Goal: Information Seeking & Learning: Learn about a topic

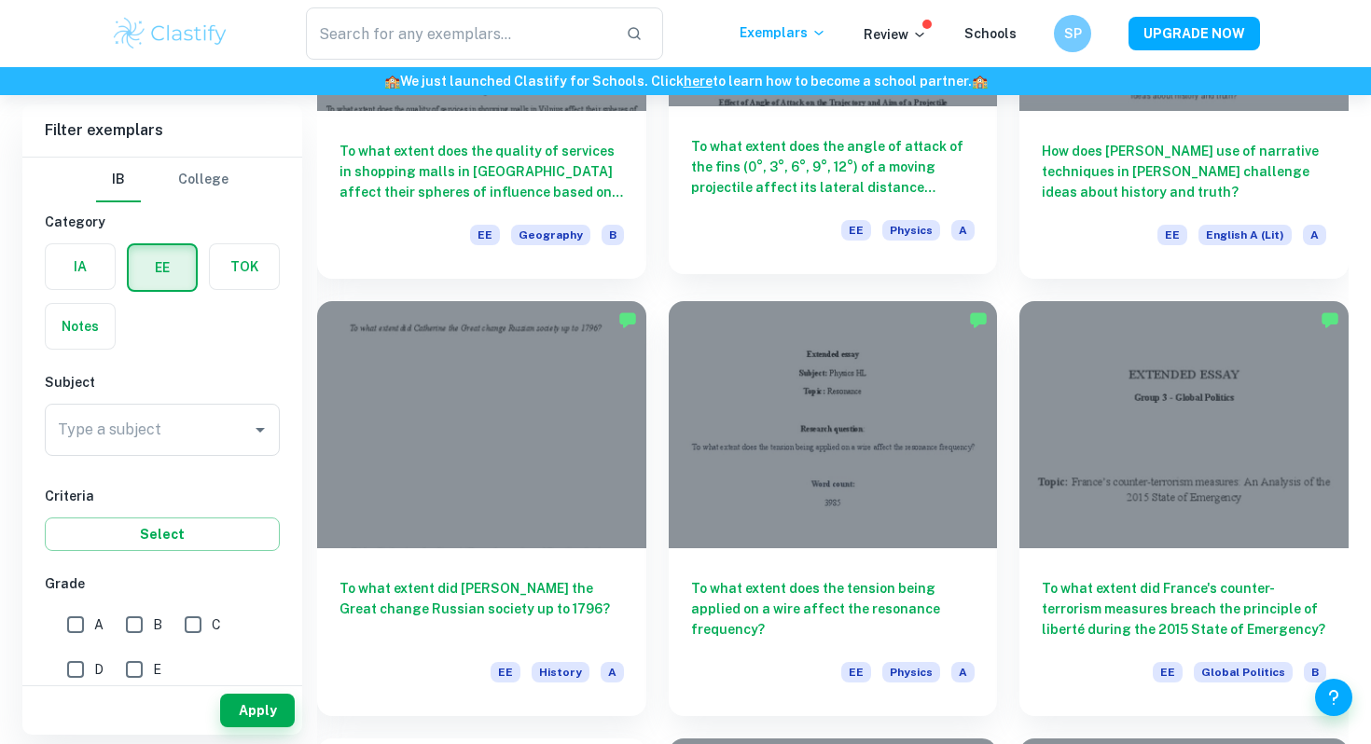
scroll to position [2130, 0]
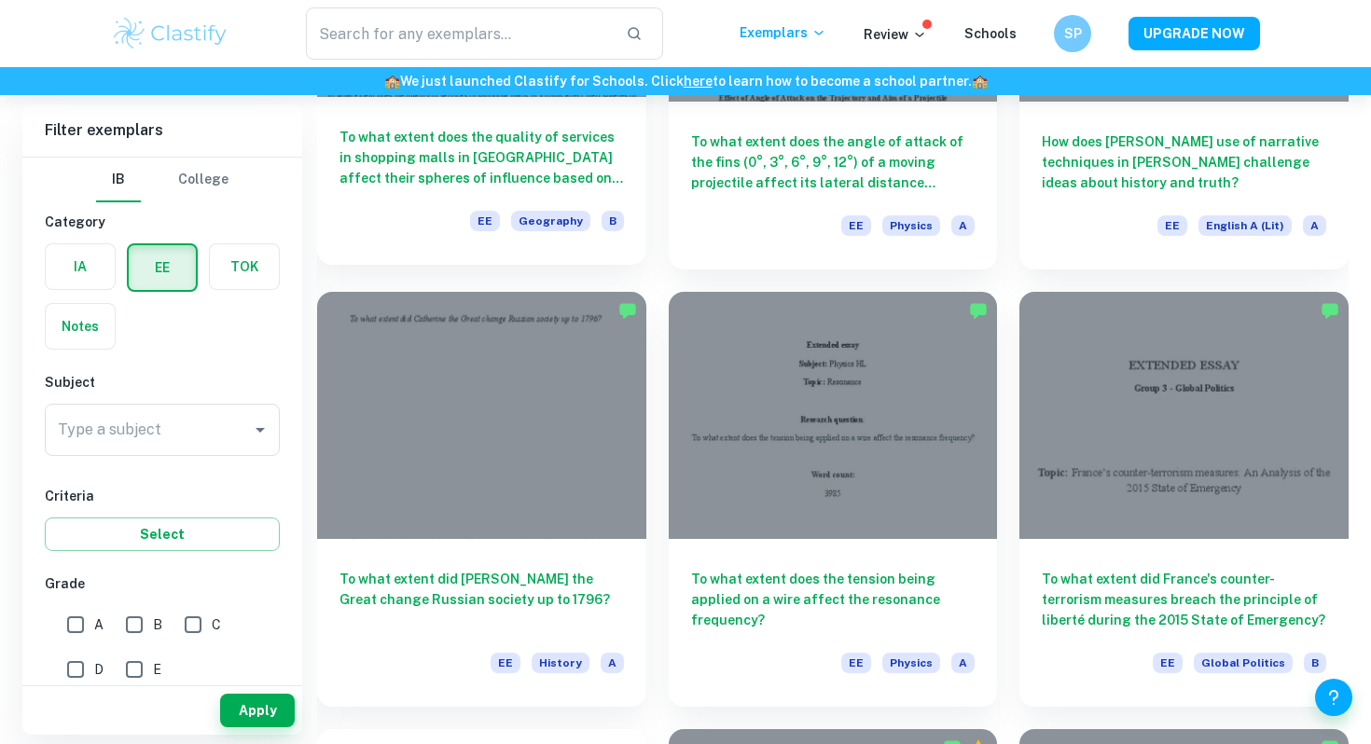
click at [479, 168] on h6 "To what extent does the quality of services in shopping malls in [GEOGRAPHIC_DA…" at bounding box center [482, 158] width 284 height 62
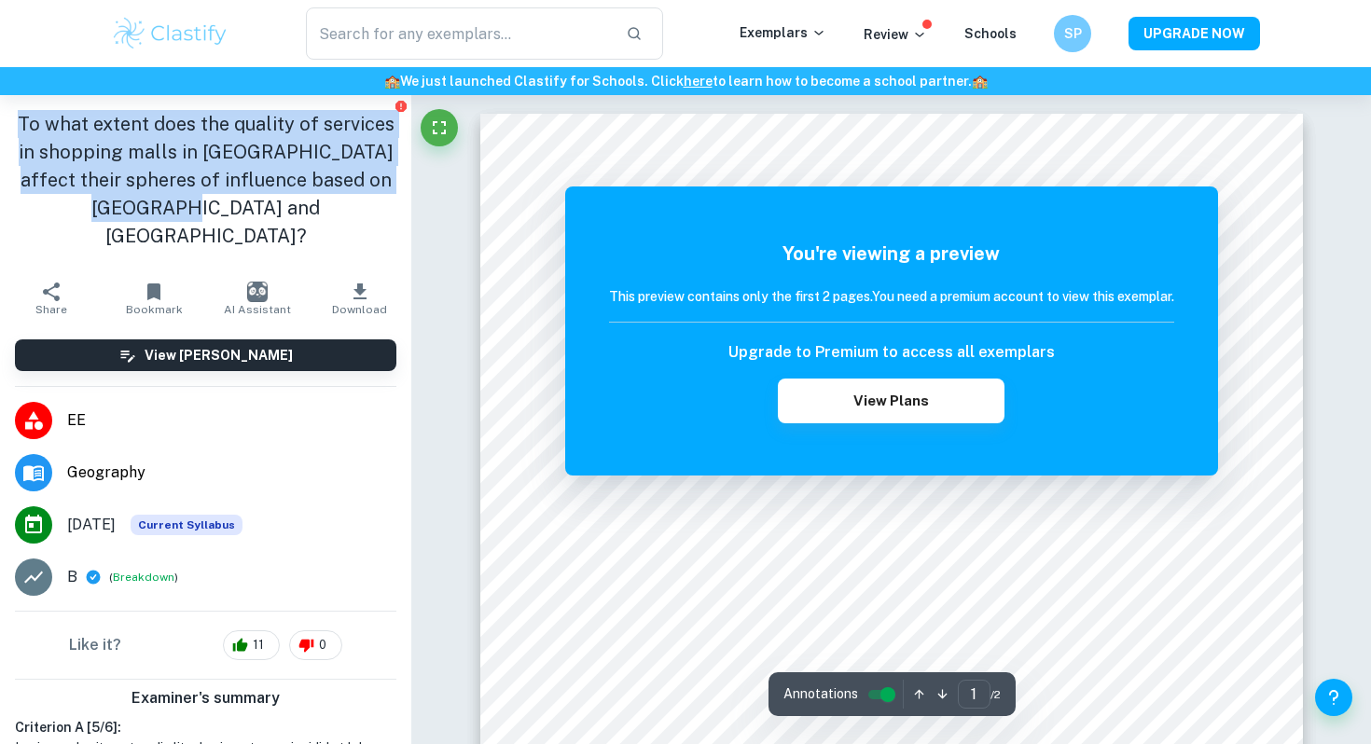
drag, startPoint x: 253, startPoint y: 207, endPoint x: 11, endPoint y: 128, distance: 254.3
click at [11, 128] on div "To what extent does the quality of services in shopping malls in [GEOGRAPHIC_DA…" at bounding box center [205, 183] width 411 height 177
click at [219, 158] on h1 "To what extent does the quality of services in shopping malls in [GEOGRAPHIC_DA…" at bounding box center [206, 180] width 382 height 140
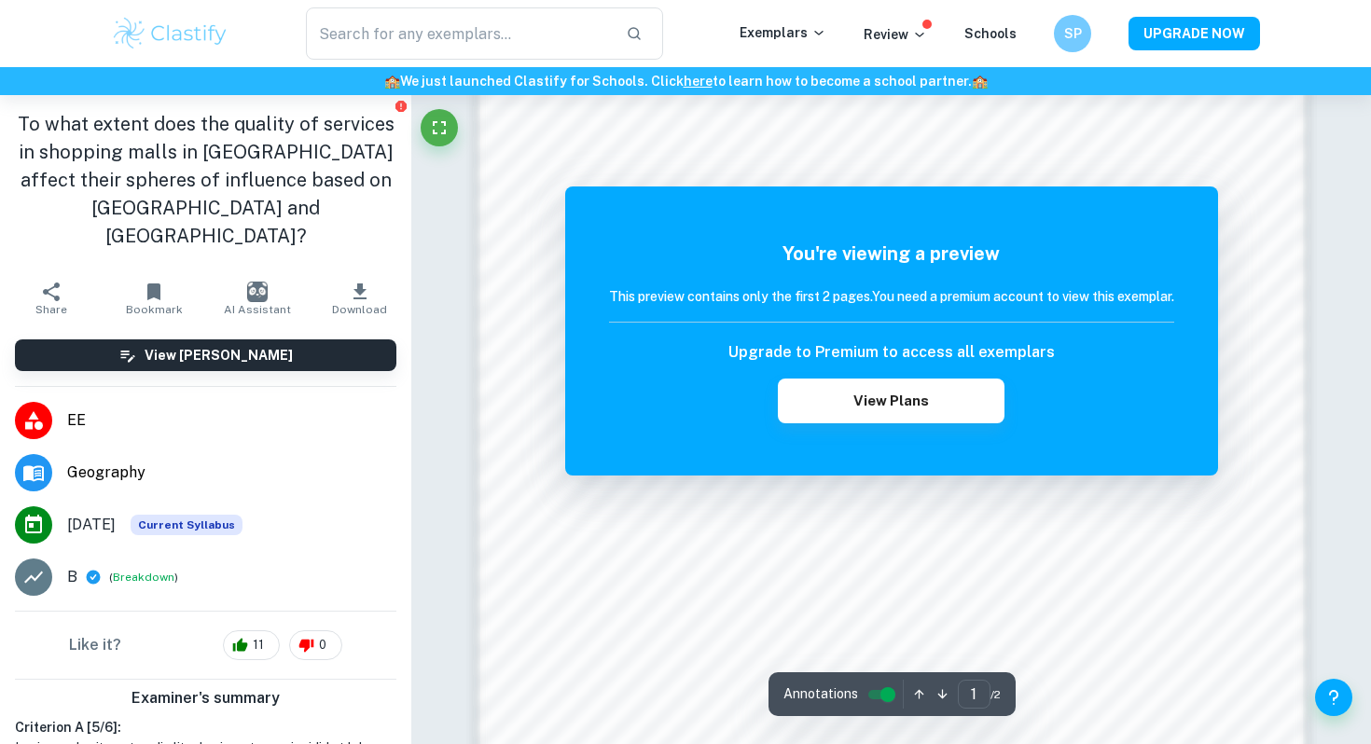
scroll to position [1832, 0]
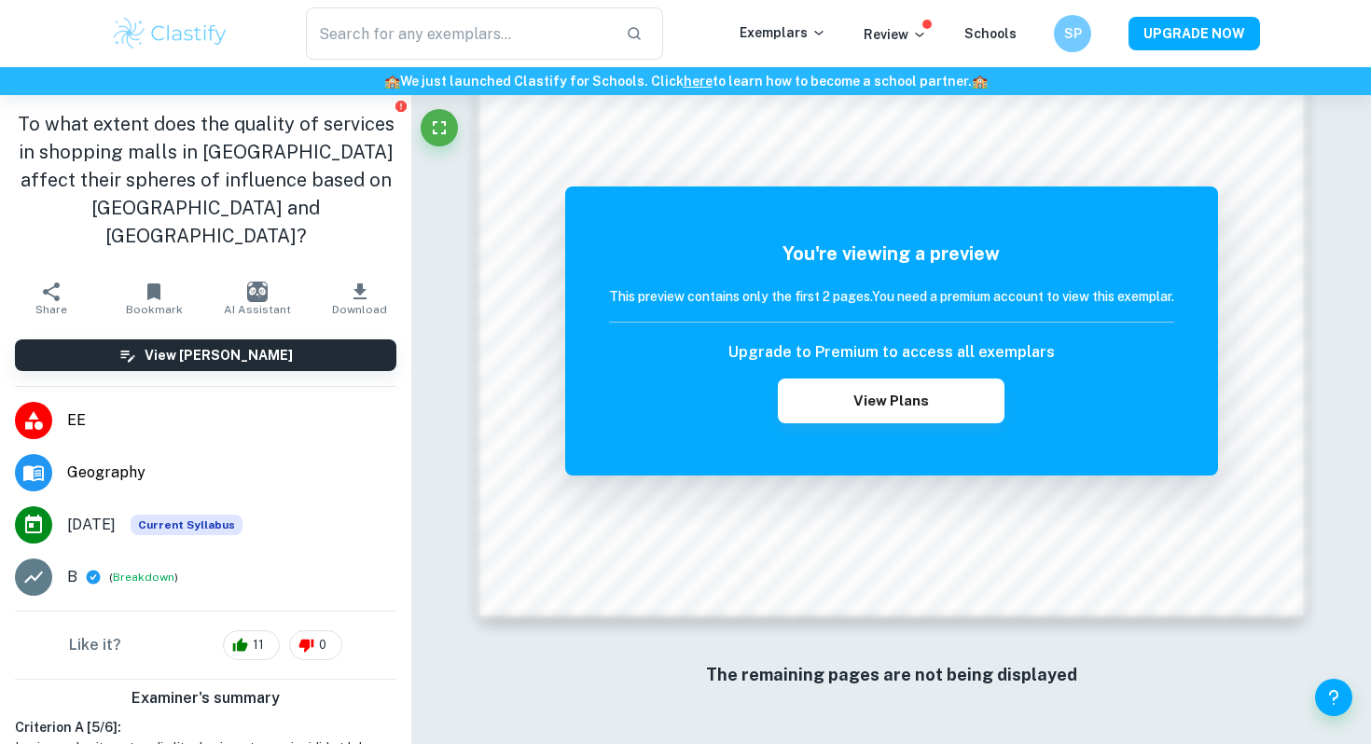
click at [70, 462] on span "Geography" at bounding box center [231, 473] width 329 height 22
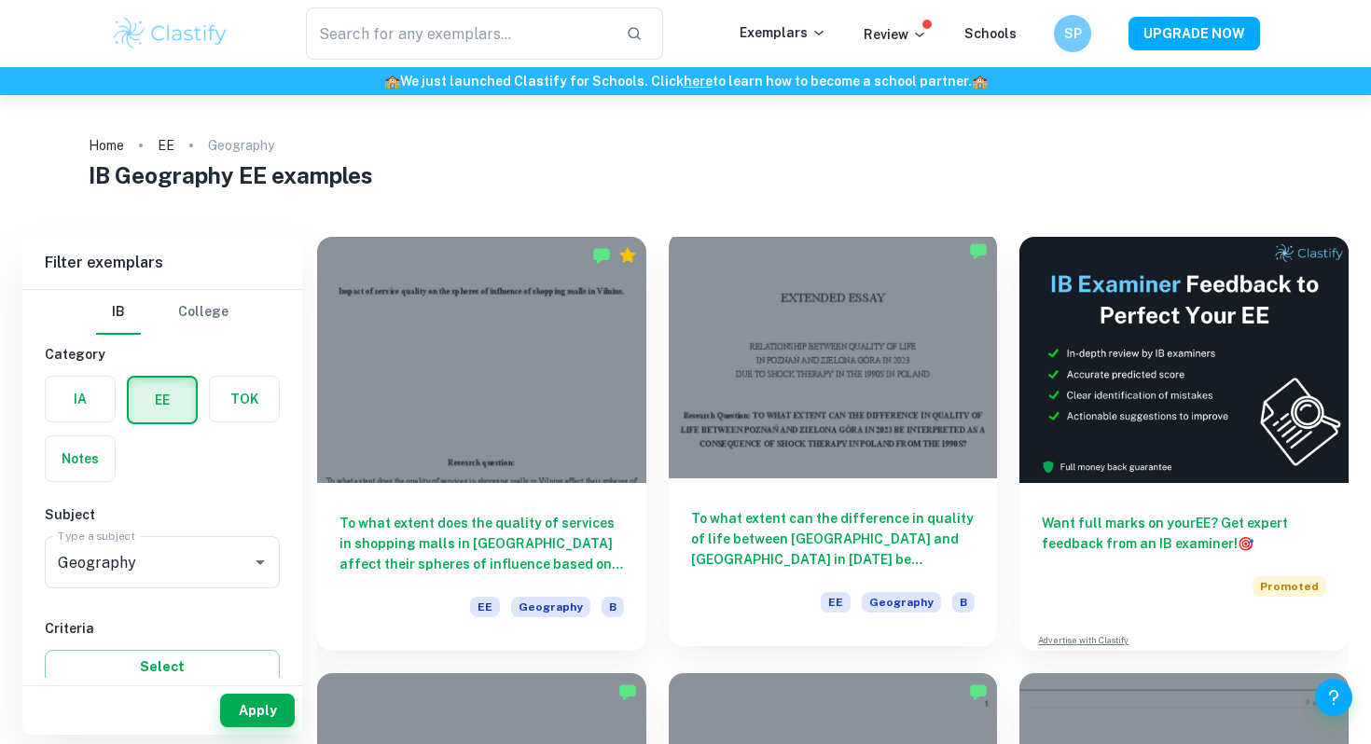
click at [859, 507] on div "To what extent can the difference in quality of life between [GEOGRAPHIC_DATA] …" at bounding box center [833, 563] width 329 height 168
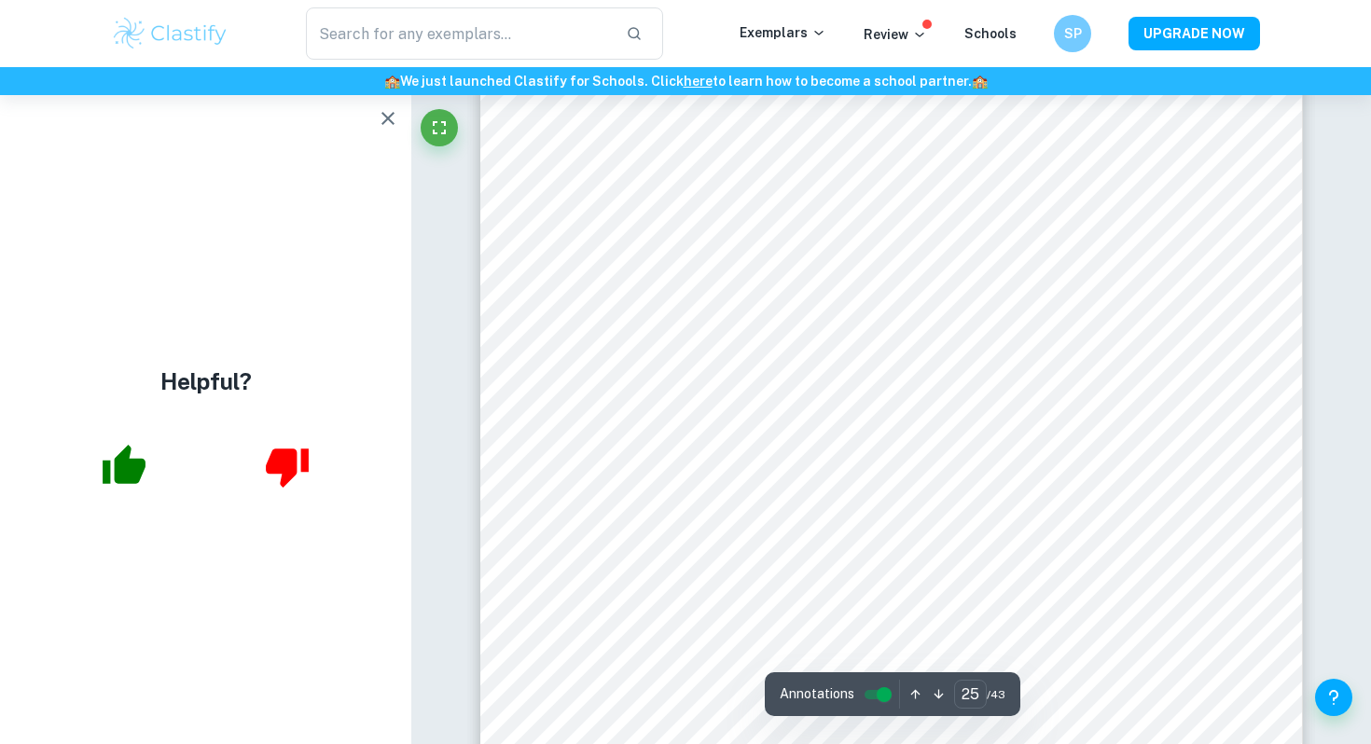
scroll to position [29104, 0]
type input "24"
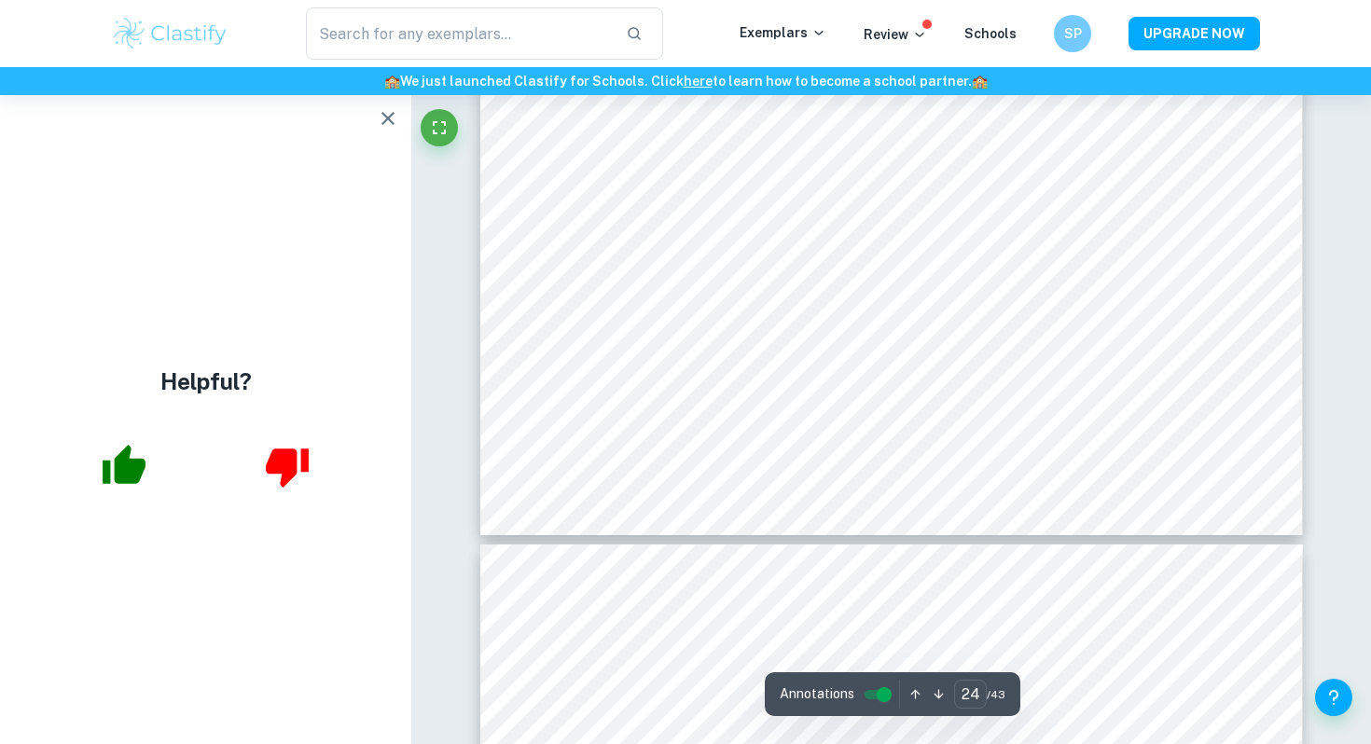
scroll to position [28177, 0]
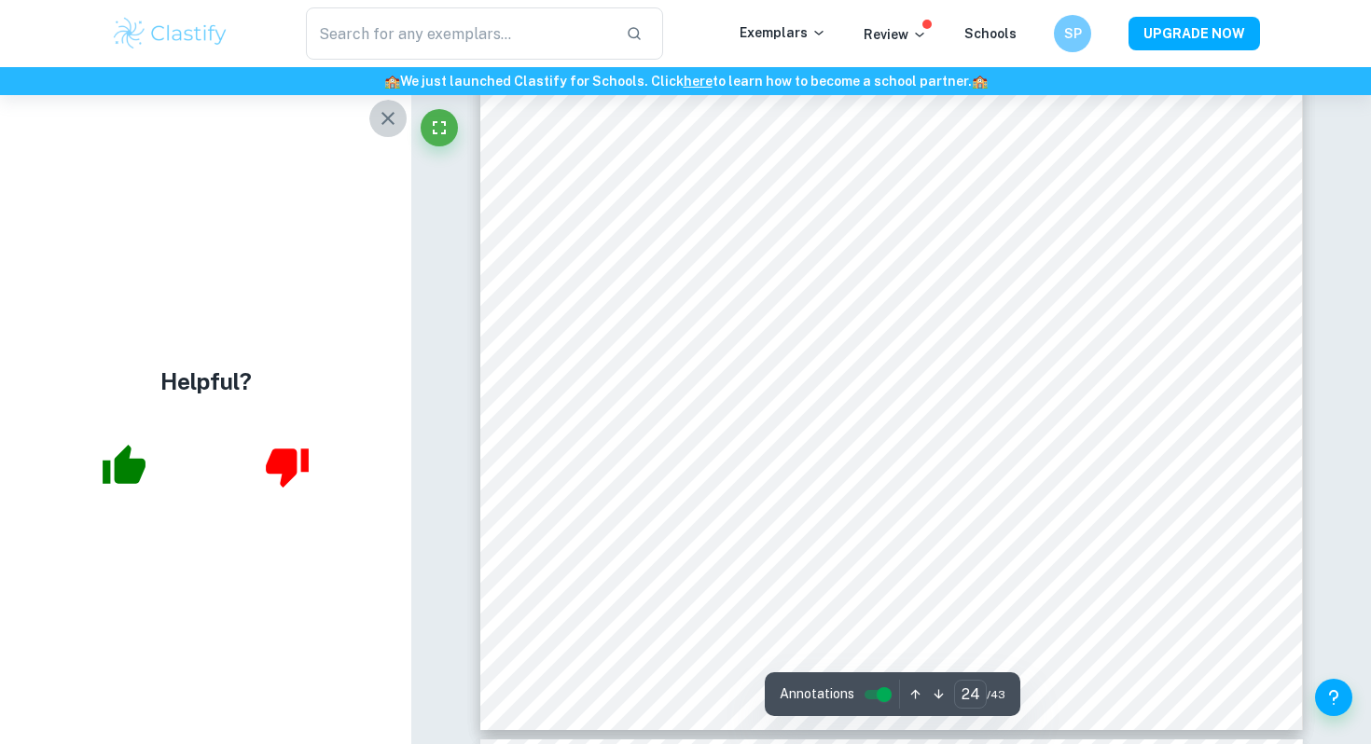
click at [391, 113] on icon "button" at bounding box center [388, 118] width 13 height 13
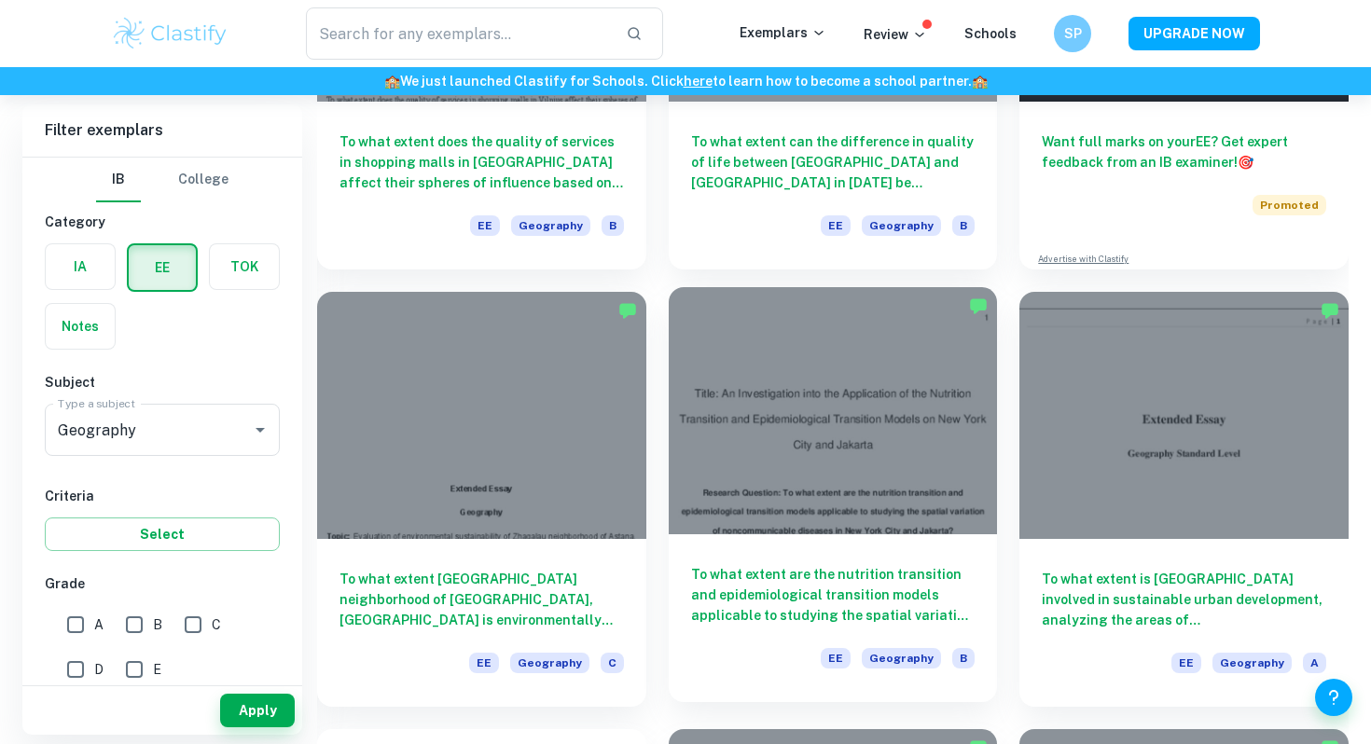
scroll to position [388, 0]
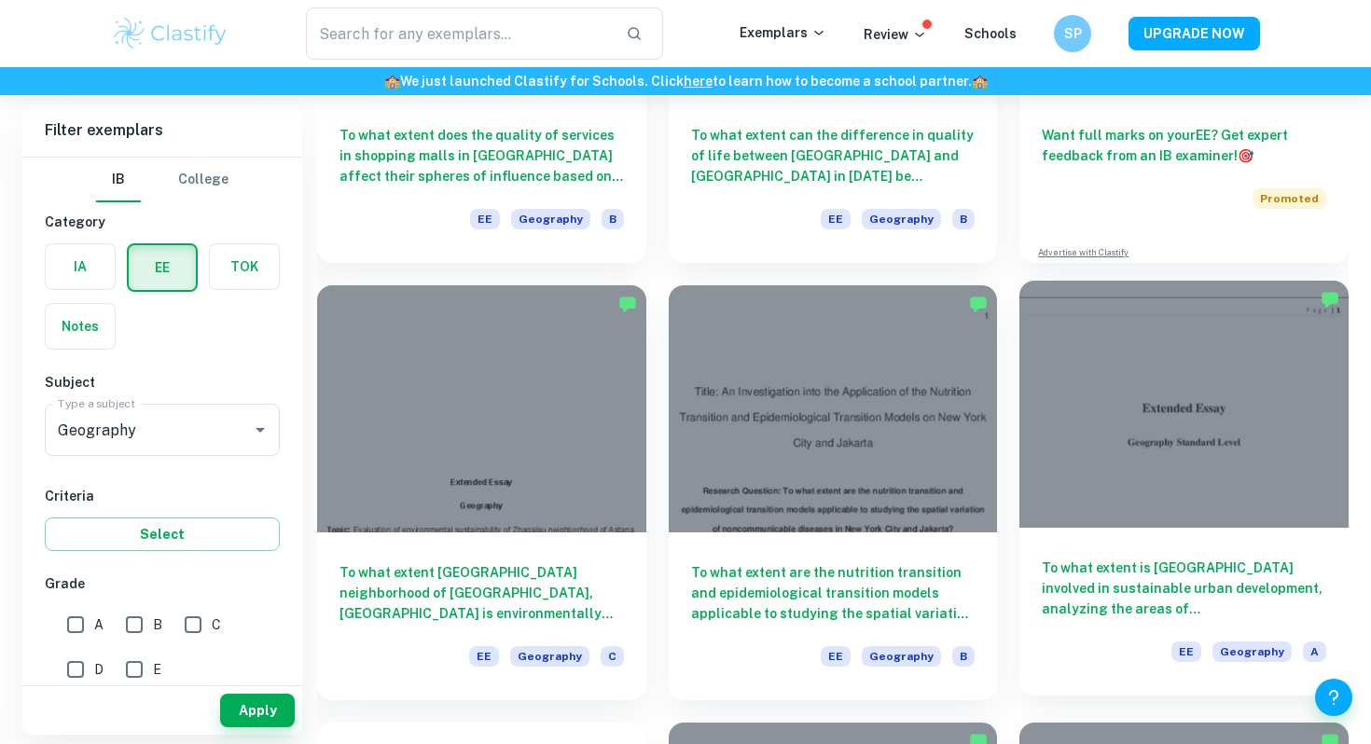
click at [1226, 543] on div "To what extent is [GEOGRAPHIC_DATA] involved in sustainable urban development, …" at bounding box center [1184, 612] width 329 height 168
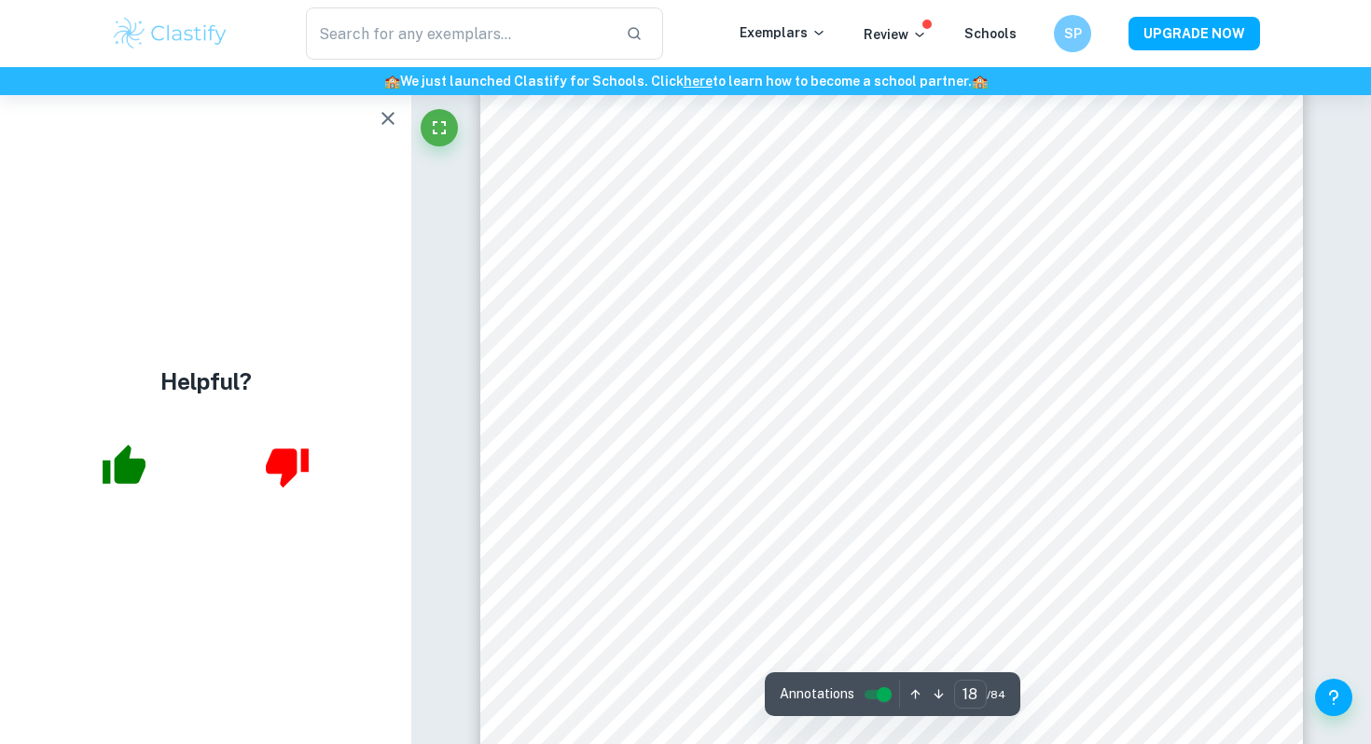
scroll to position [20808, 0]
type input "25"
